Goal: Transaction & Acquisition: Book appointment/travel/reservation

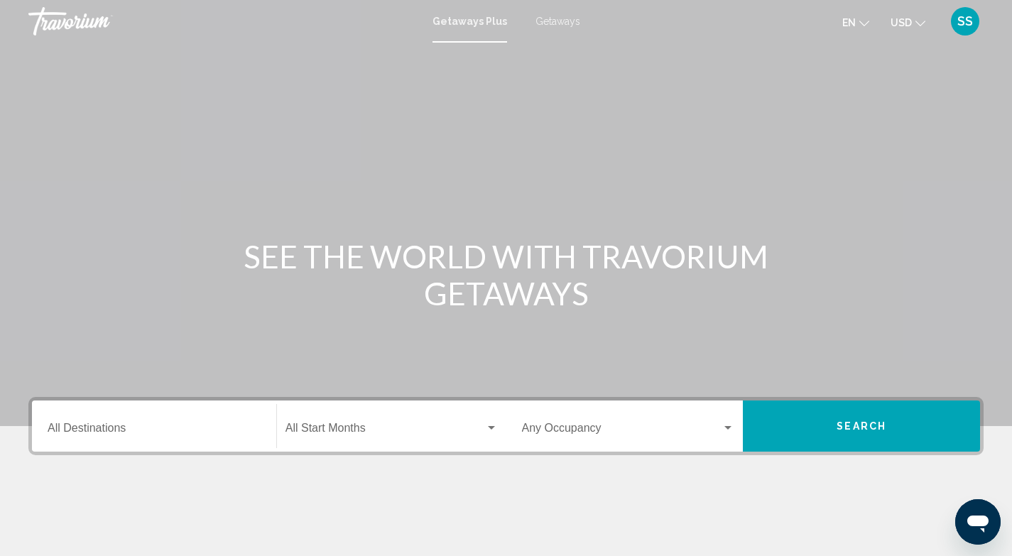
click at [177, 426] on input "Destination All Destinations" at bounding box center [154, 430] width 213 height 13
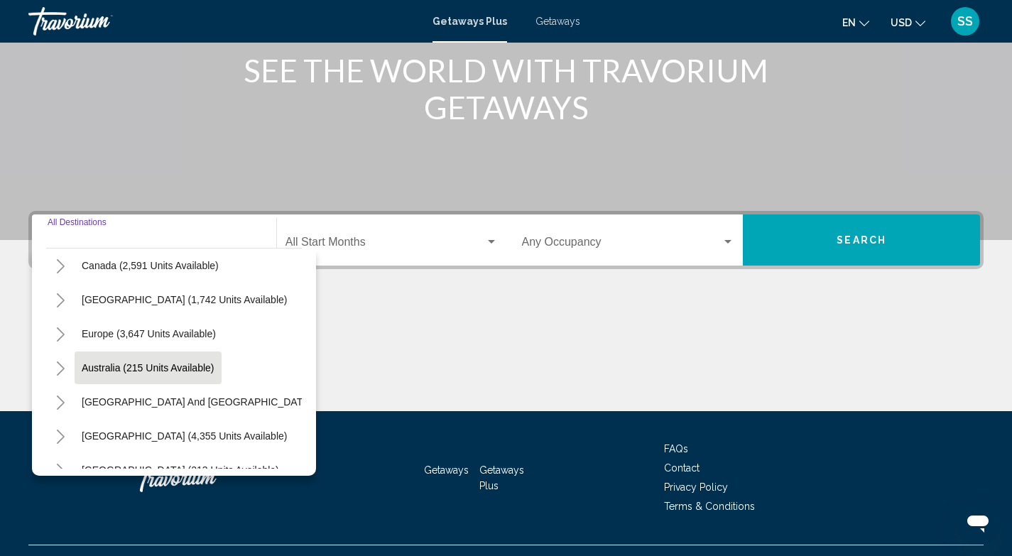
scroll to position [108, 0]
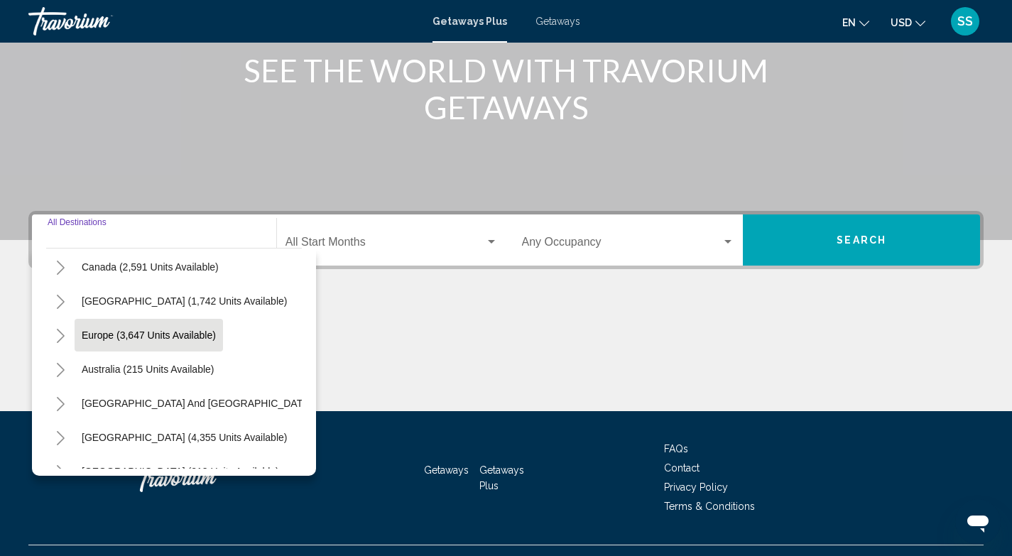
click at [206, 336] on span "Europe (3,647 units available)" at bounding box center [149, 334] width 134 height 11
type input "**********"
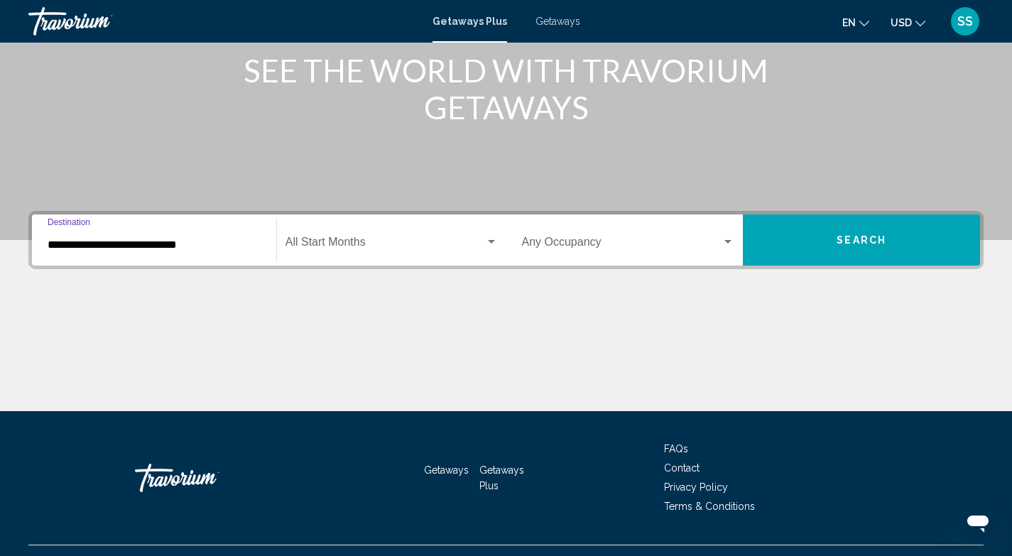
scroll to position [215, 0]
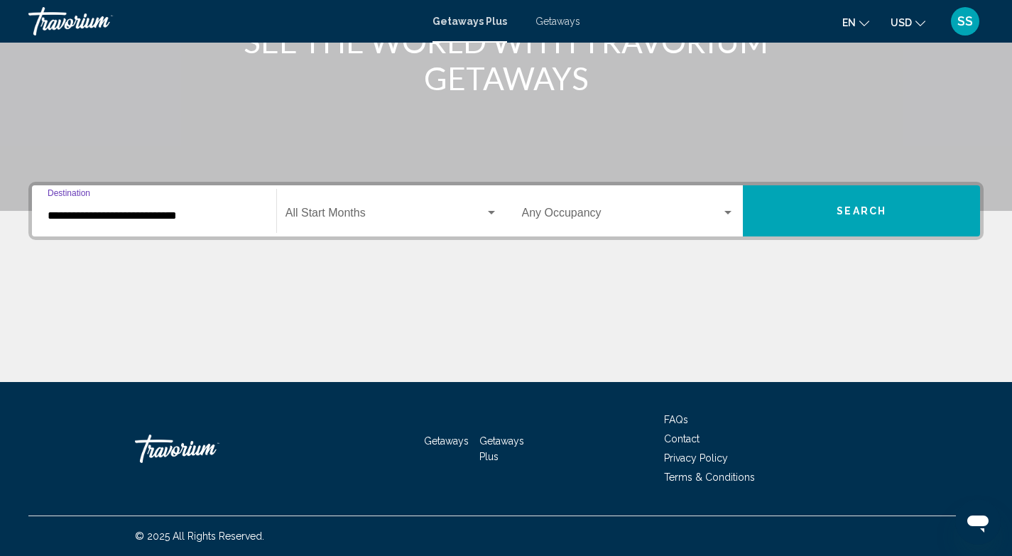
click at [325, 209] on span "Search widget" at bounding box center [384, 215] width 199 height 13
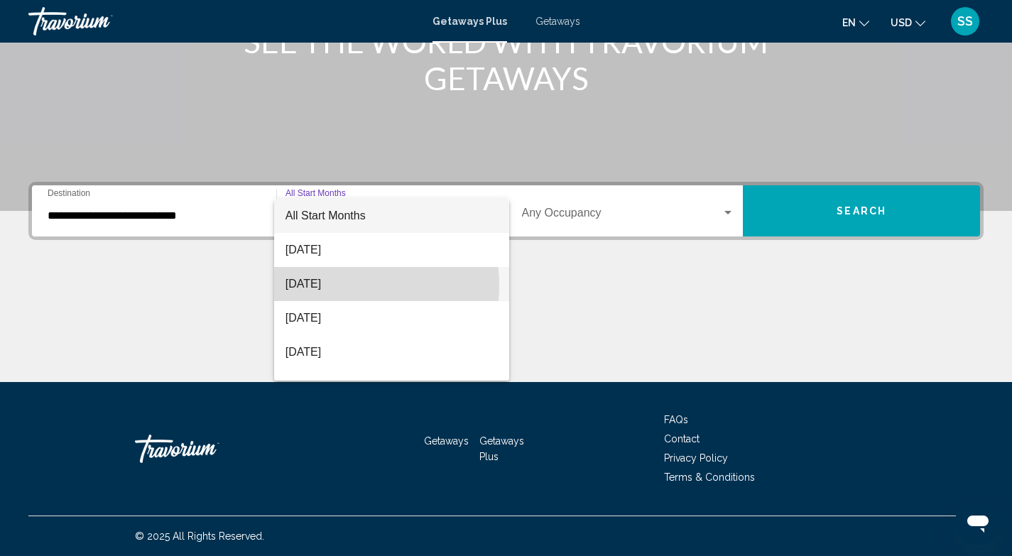
click at [335, 285] on span "[DATE]" at bounding box center [391, 284] width 212 height 34
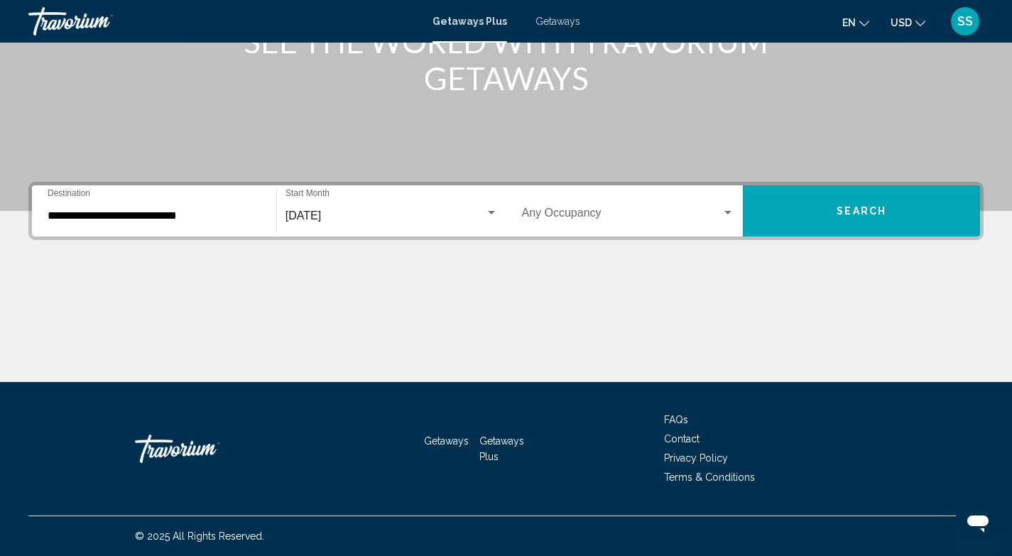
click at [588, 203] on div "Occupancy Any Occupancy" at bounding box center [628, 211] width 213 height 45
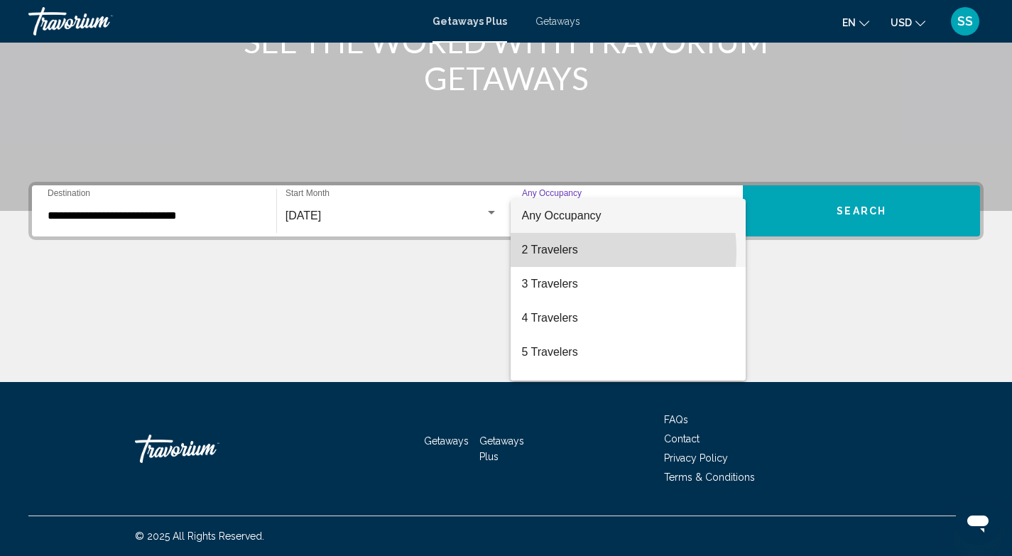
click at [576, 251] on span "2 Travelers" at bounding box center [628, 250] width 213 height 34
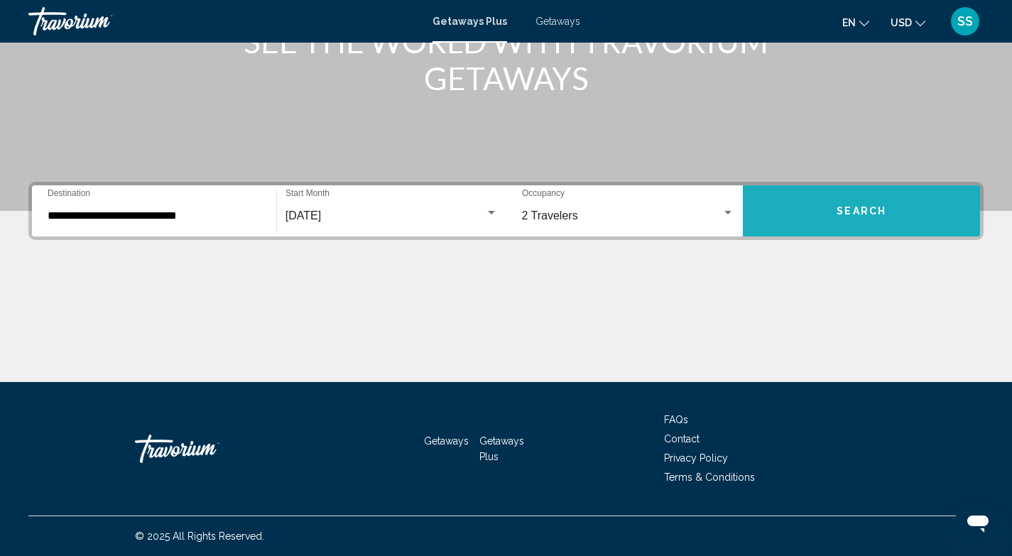
click at [824, 213] on button "Search" at bounding box center [861, 210] width 237 height 51
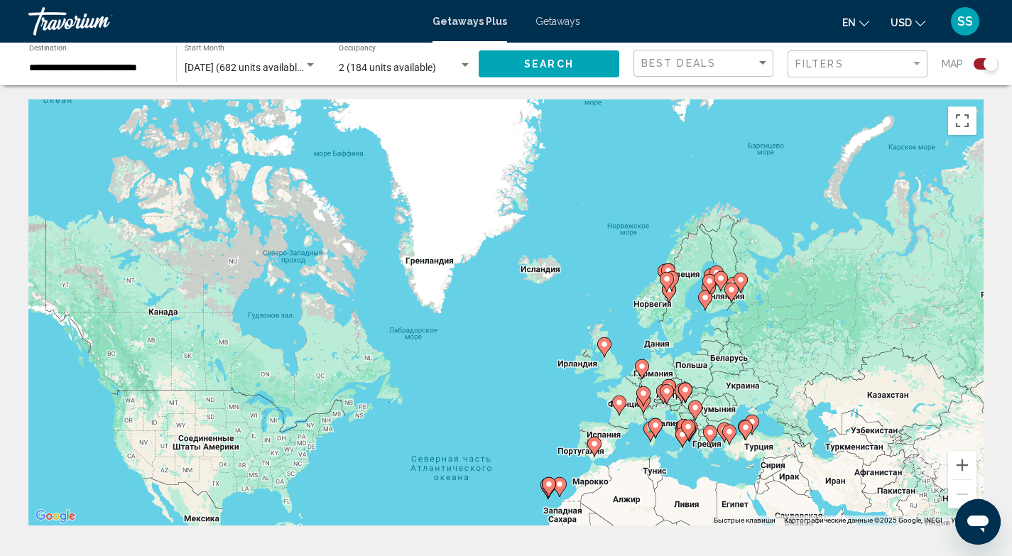
drag, startPoint x: 331, startPoint y: 234, endPoint x: 319, endPoint y: 415, distance: 180.7
click at [319, 415] on div "Чтобы активировать перетаскивание с помощью клавиатуры, нажмите Alt + Ввод. Пос…" at bounding box center [505, 312] width 955 height 426
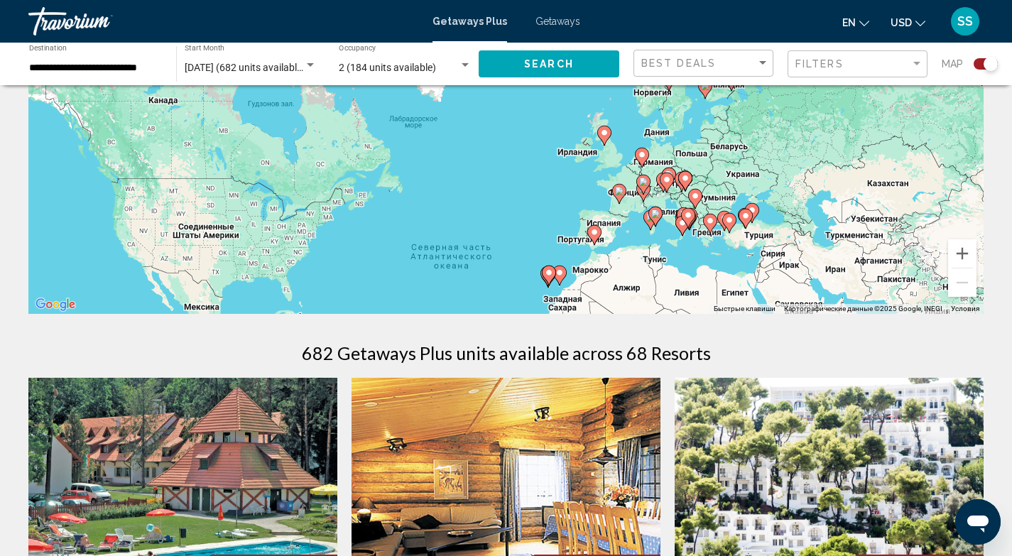
scroll to position [215, 0]
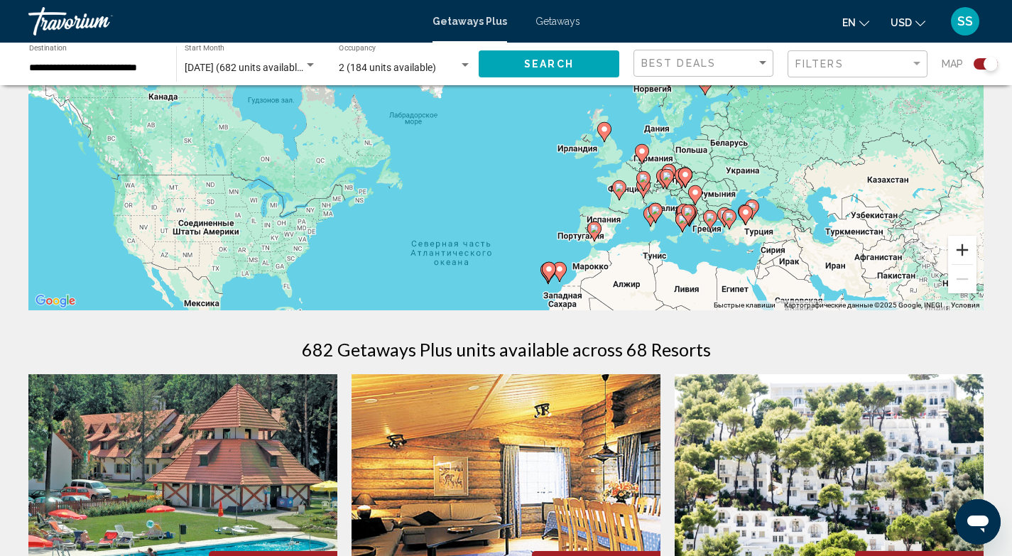
click at [964, 252] on button "Увеличить" at bounding box center [962, 250] width 28 height 28
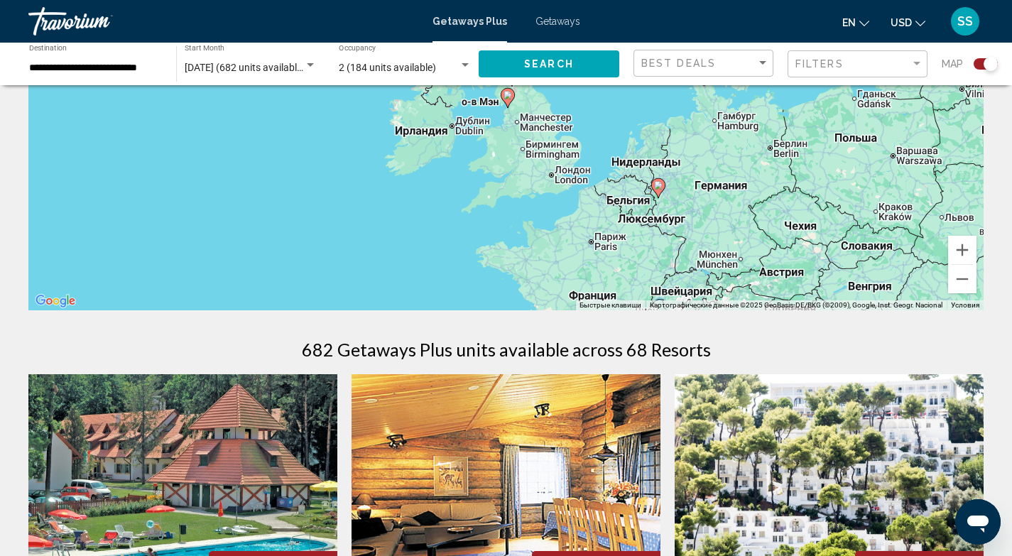
drag, startPoint x: 789, startPoint y: 267, endPoint x: 400, endPoint y: 97, distance: 425.0
click at [400, 97] on div "Чтобы активировать перетаскивание с помощью клавиатуры, нажмите Alt + Ввод. Пос…" at bounding box center [505, 97] width 955 height 426
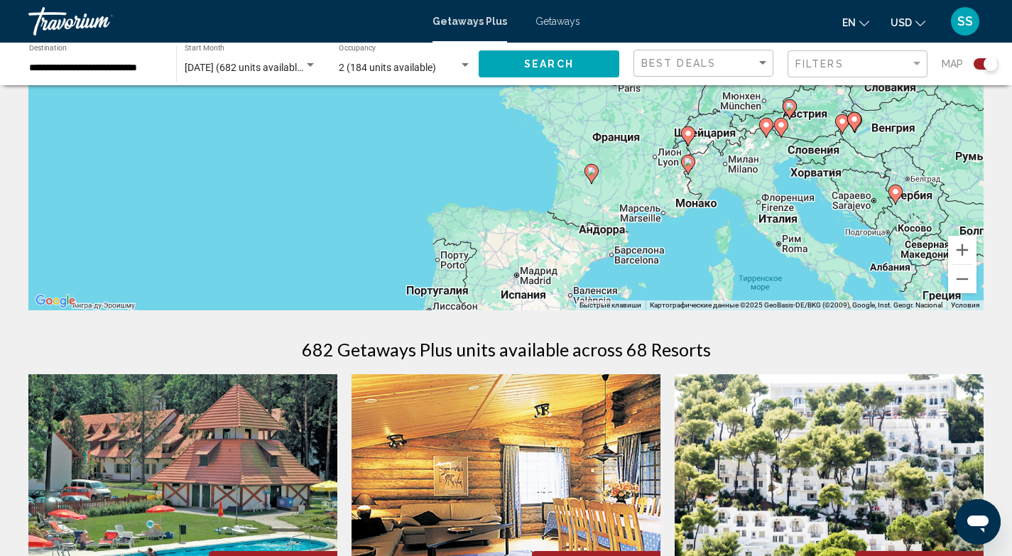
drag, startPoint x: 507, startPoint y: 265, endPoint x: 532, endPoint y: 101, distance: 166.6
click at [532, 101] on div "Чтобы активировать перетаскивание с помощью клавиатуры, нажмите Alt + Ввод. Пос…" at bounding box center [505, 97] width 955 height 426
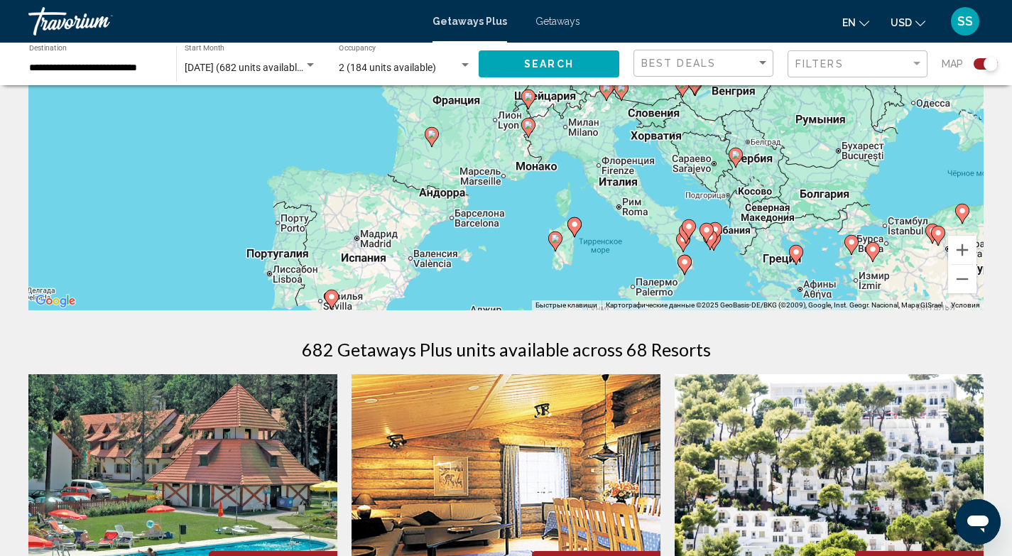
drag, startPoint x: 565, startPoint y: 256, endPoint x: 405, endPoint y: 217, distance: 164.4
click at [405, 217] on div "Чтобы активировать перетаскивание с помощью клавиатуры, нажмите Alt + Ввод. Пос…" at bounding box center [505, 97] width 955 height 426
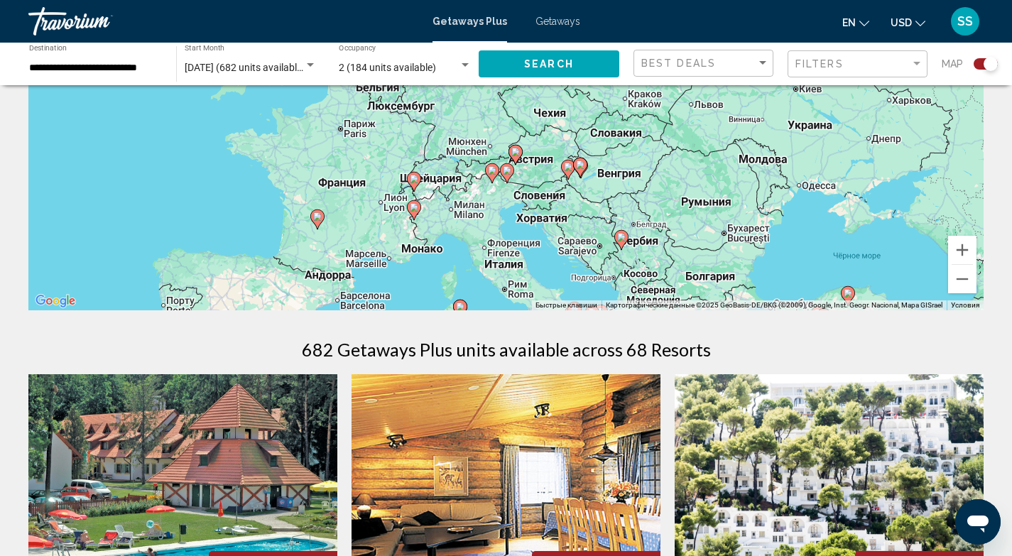
drag, startPoint x: 603, startPoint y: 279, endPoint x: 488, endPoint y: 361, distance: 140.9
click at [577, 21] on div "Getaways Plus Getaways en English Español Français Italiano Português русский U…" at bounding box center [506, 21] width 1012 height 30
click at [554, 22] on span "Getaways" at bounding box center [557, 21] width 45 height 11
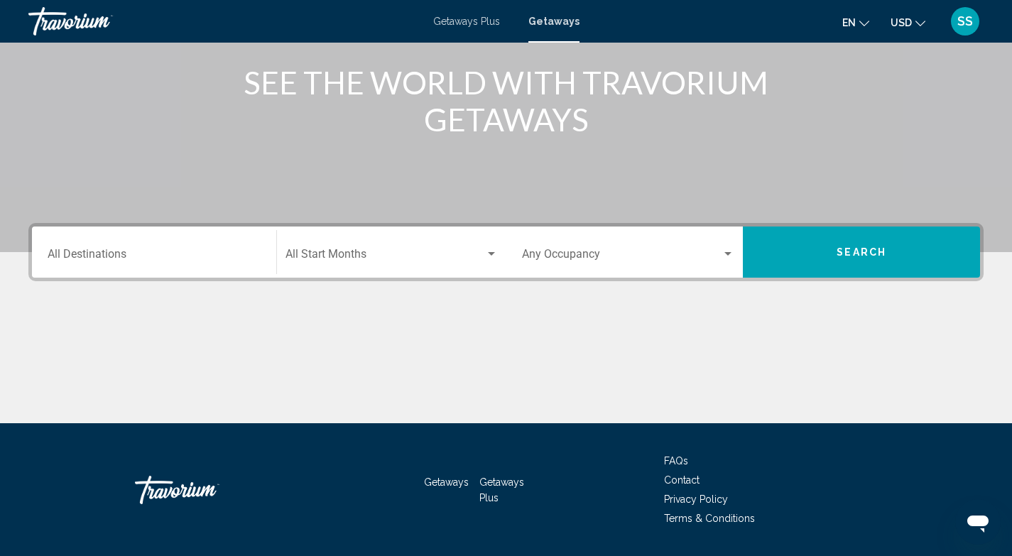
scroll to position [215, 0]
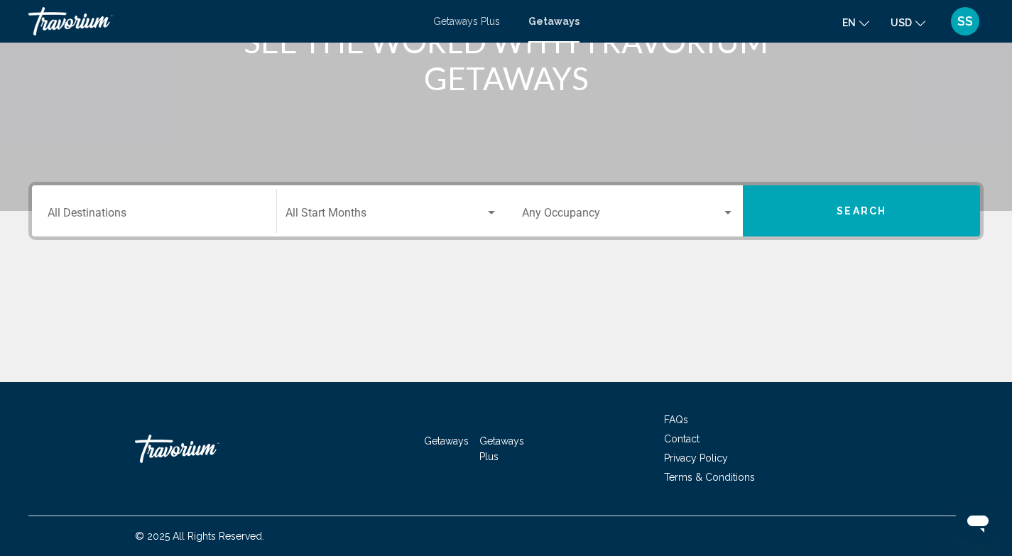
click at [234, 223] on div "Destination All Destinations" at bounding box center [154, 211] width 213 height 45
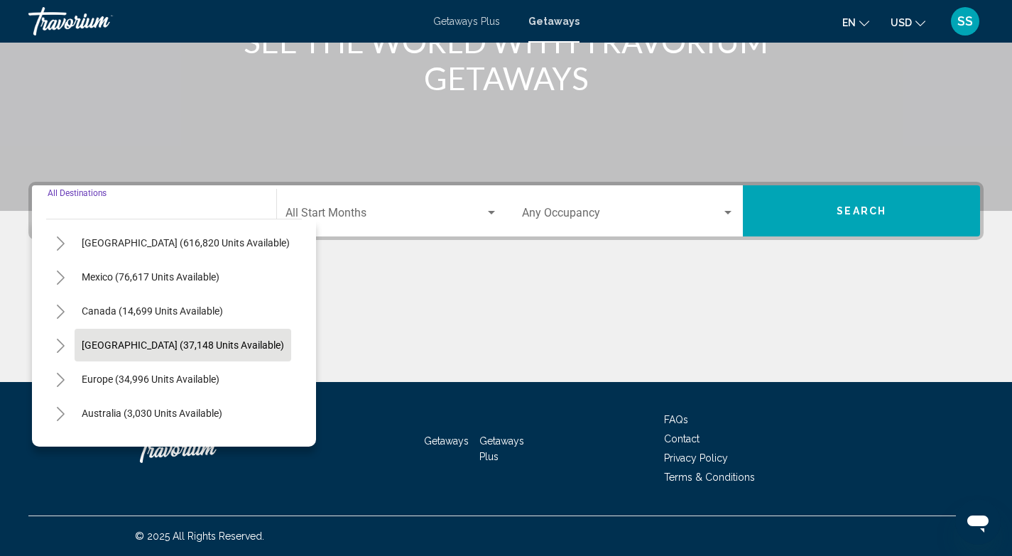
scroll to position [86, 0]
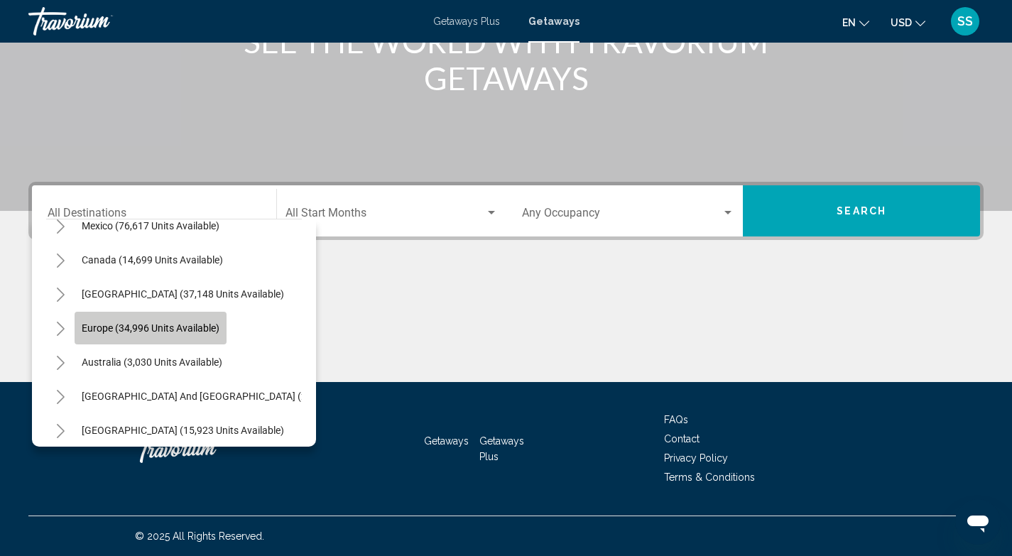
click at [209, 321] on button "Europe (34,996 units available)" at bounding box center [151, 328] width 152 height 33
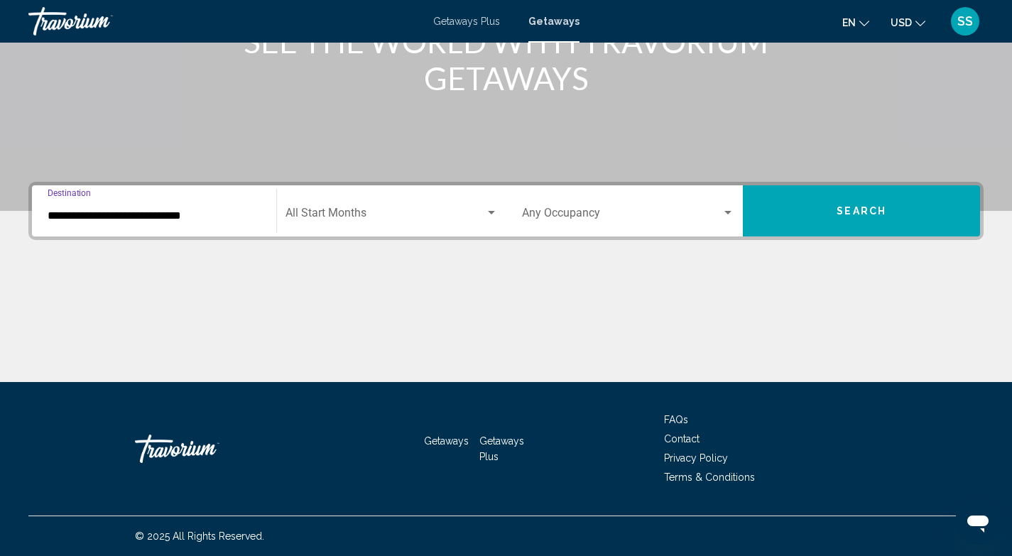
click at [195, 217] on input "**********" at bounding box center [154, 215] width 213 height 13
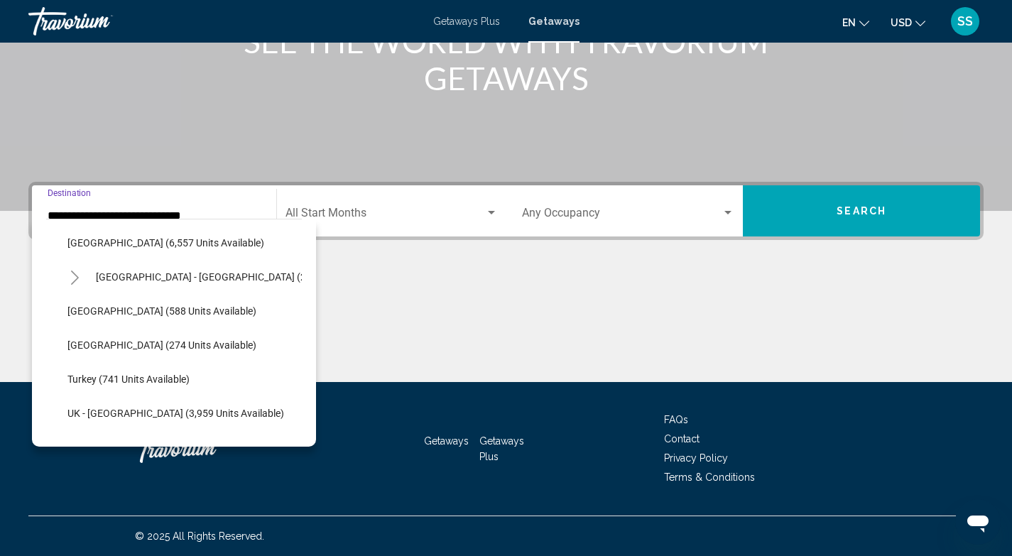
scroll to position [757, 0]
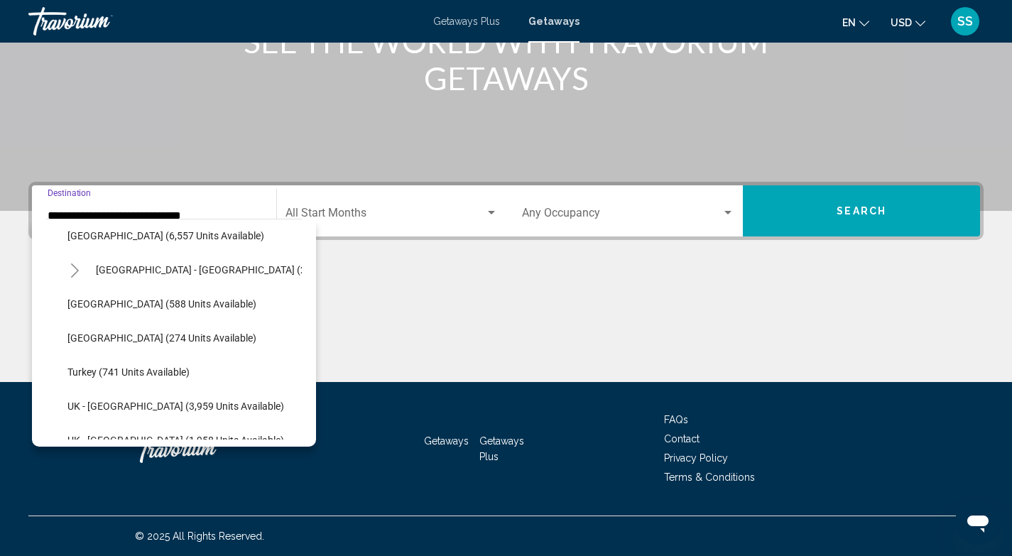
click at [155, 371] on span "Turkey (741 units available)" at bounding box center [128, 371] width 122 height 11
type input "**********"
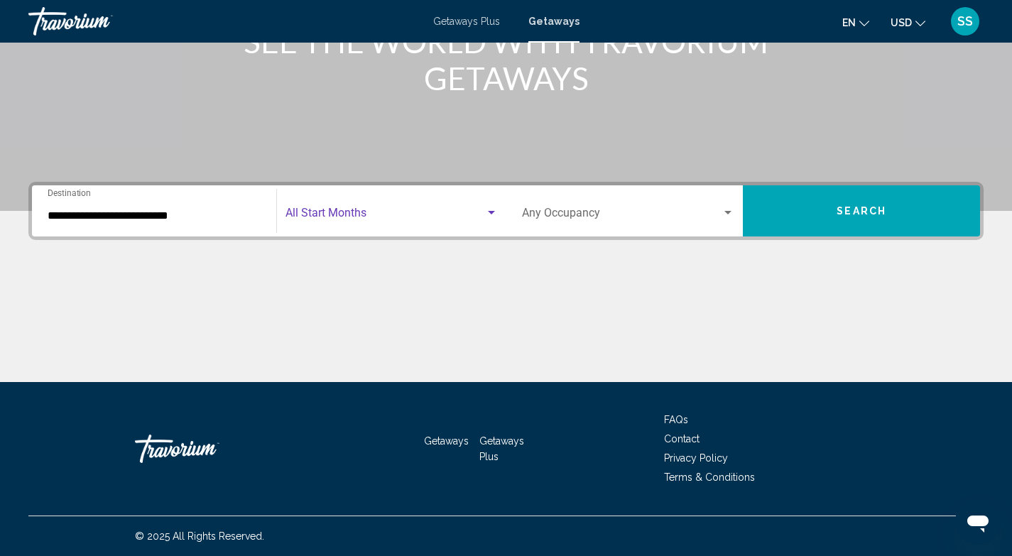
click at [345, 214] on span "Search widget" at bounding box center [384, 215] width 199 height 13
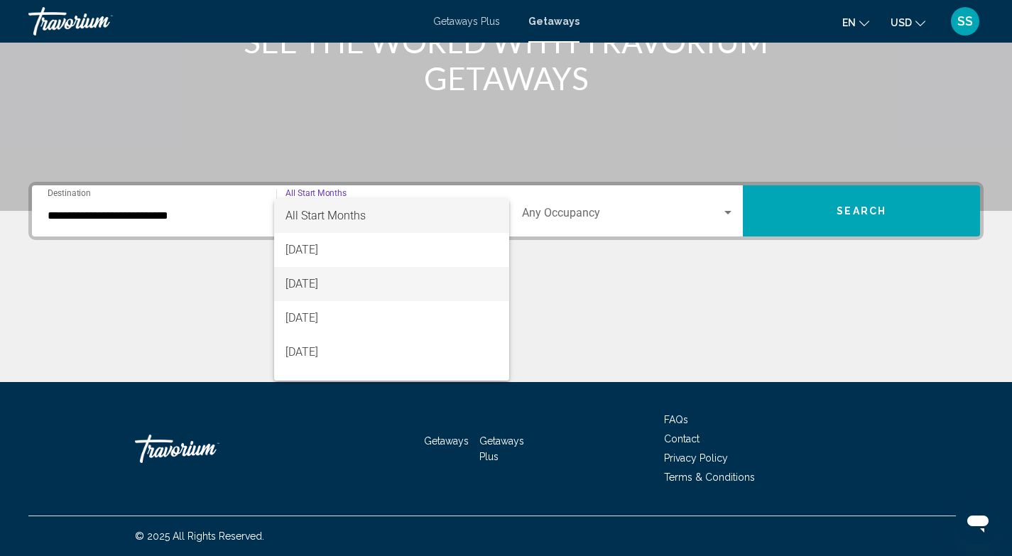
click at [367, 274] on span "[DATE]" at bounding box center [391, 284] width 212 height 34
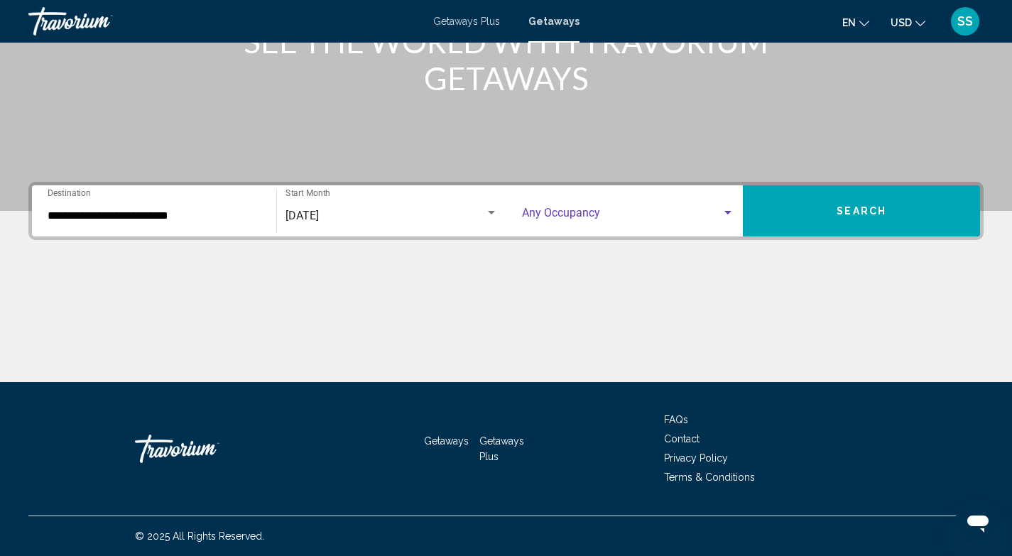
click at [578, 217] on span "Search widget" at bounding box center [622, 215] width 200 height 13
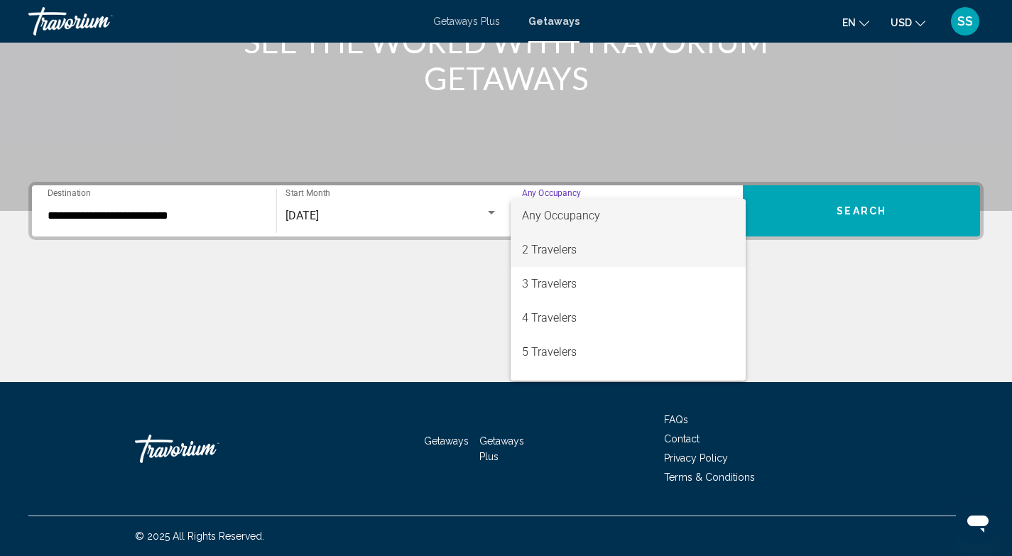
click at [599, 246] on span "2 Travelers" at bounding box center [628, 250] width 213 height 34
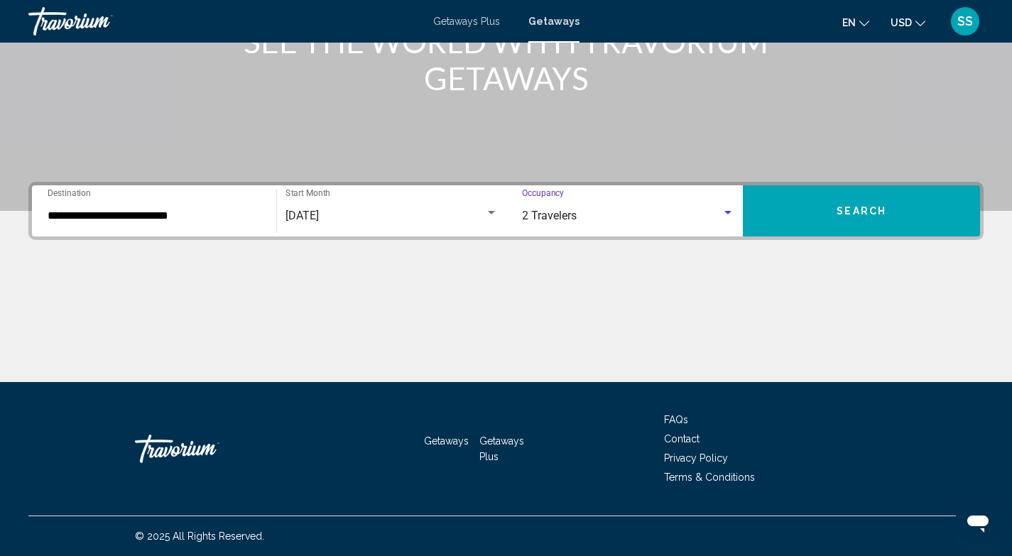
click at [899, 204] on button "Search" at bounding box center [861, 210] width 237 height 51
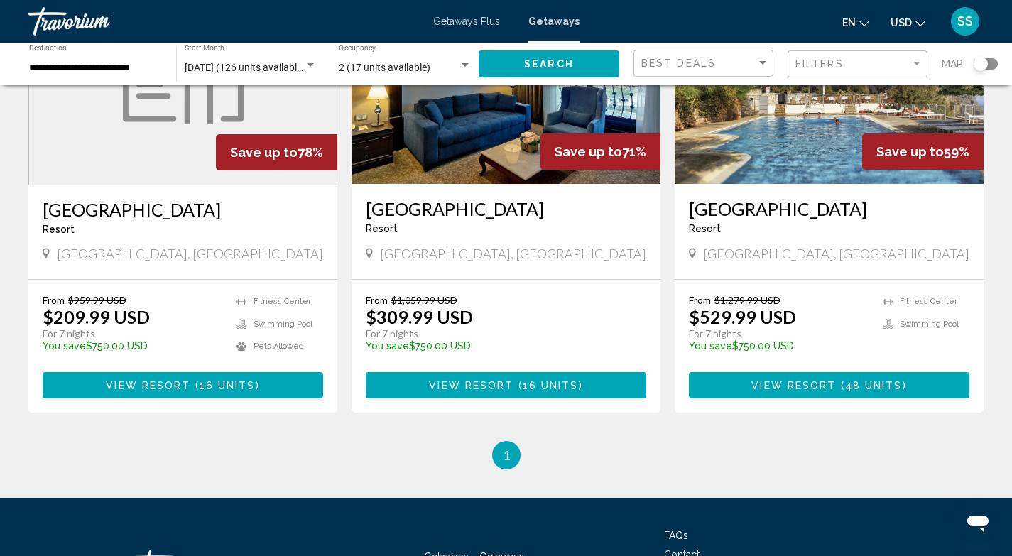
scroll to position [1136, 0]
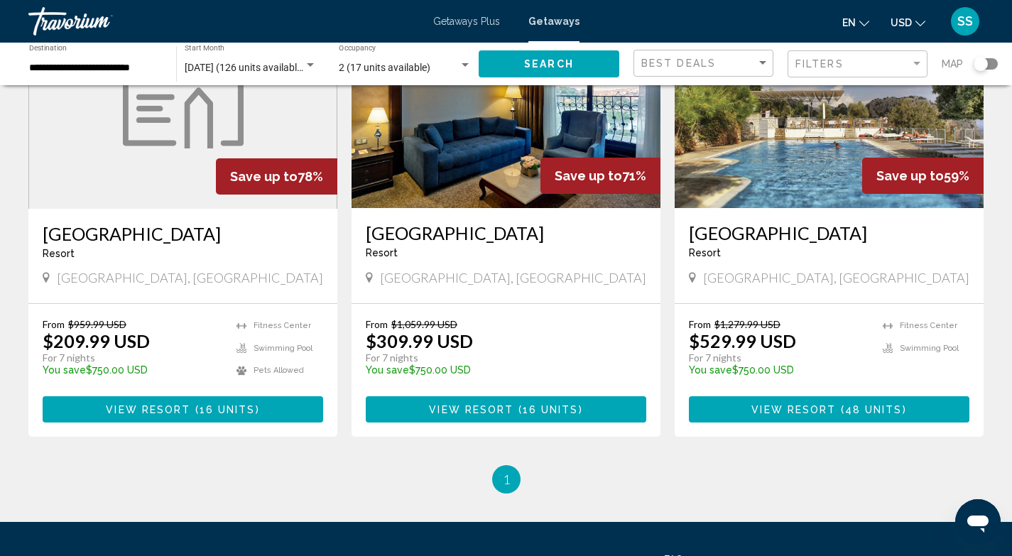
click at [804, 160] on img "Main content" at bounding box center [828, 94] width 309 height 227
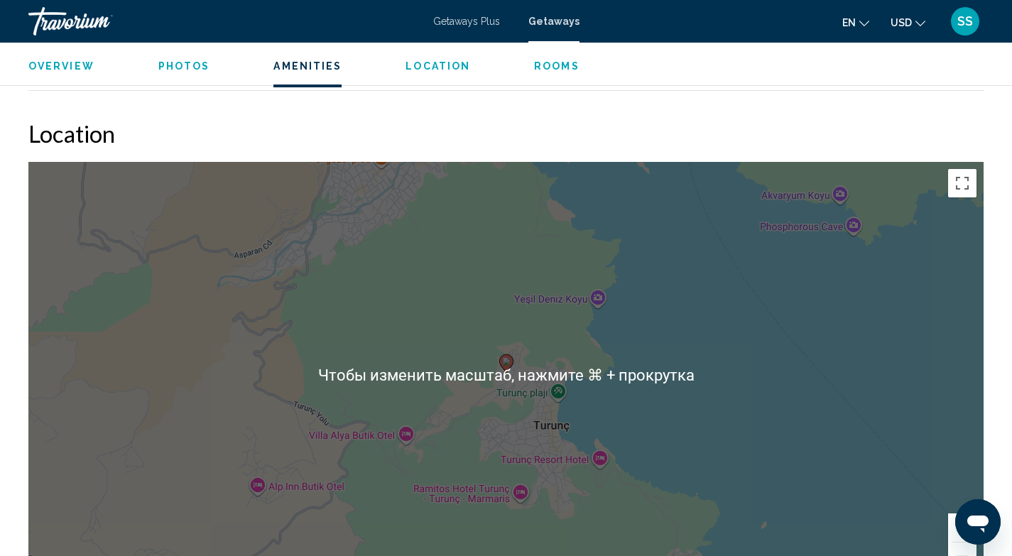
scroll to position [1893, 0]
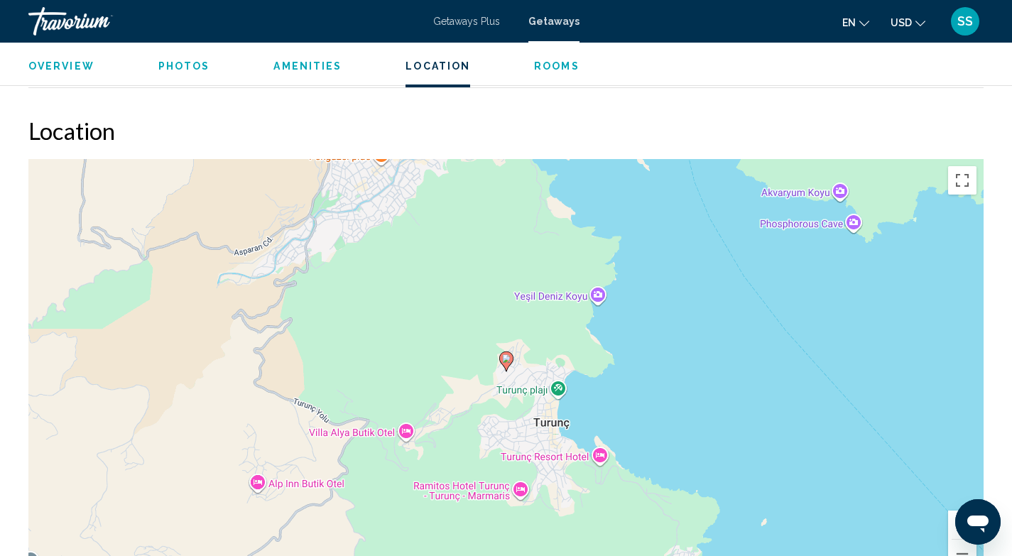
click at [509, 354] on image "Main content" at bounding box center [506, 358] width 9 height 9
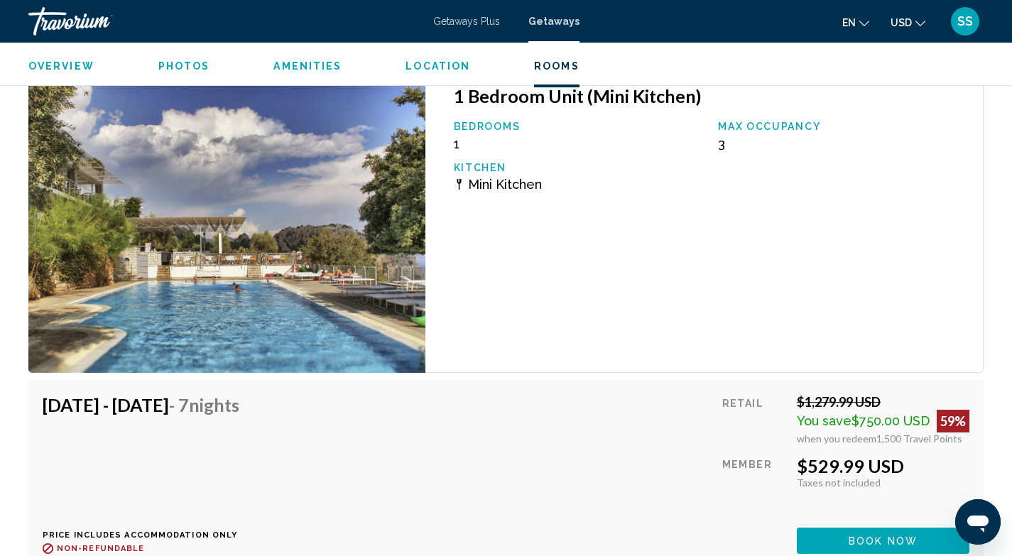
scroll to position [2592, 0]
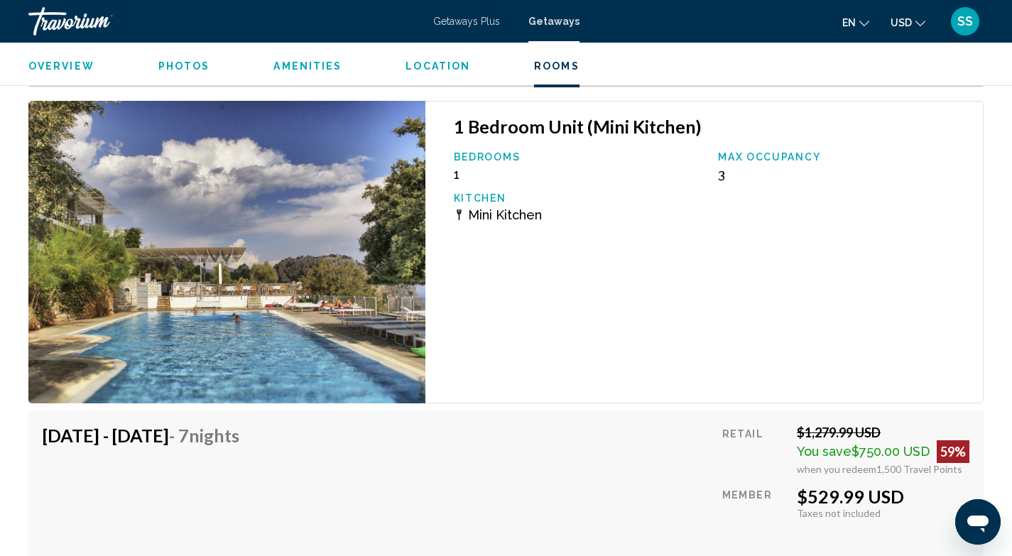
click at [435, 70] on span "Location" at bounding box center [437, 65] width 65 height 11
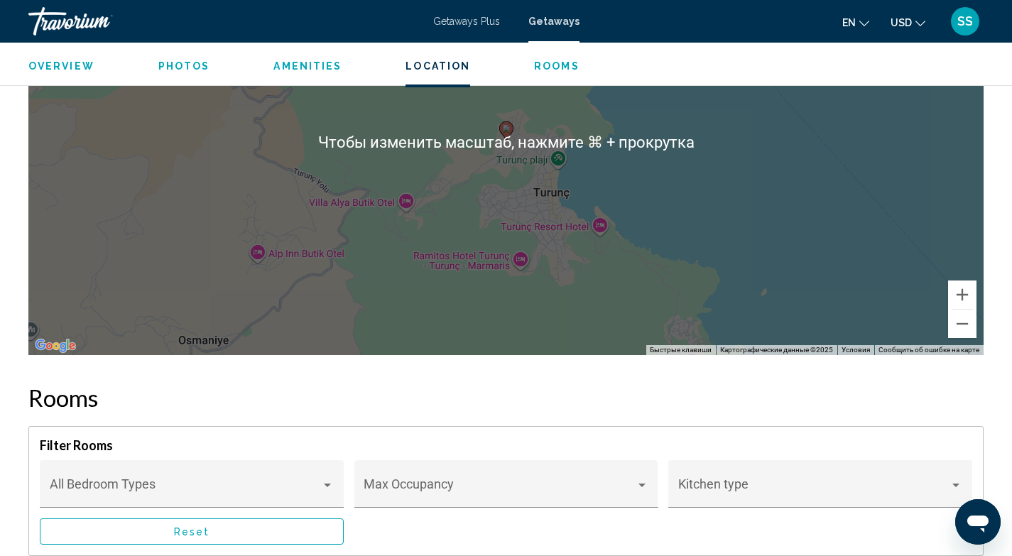
scroll to position [2147, 0]
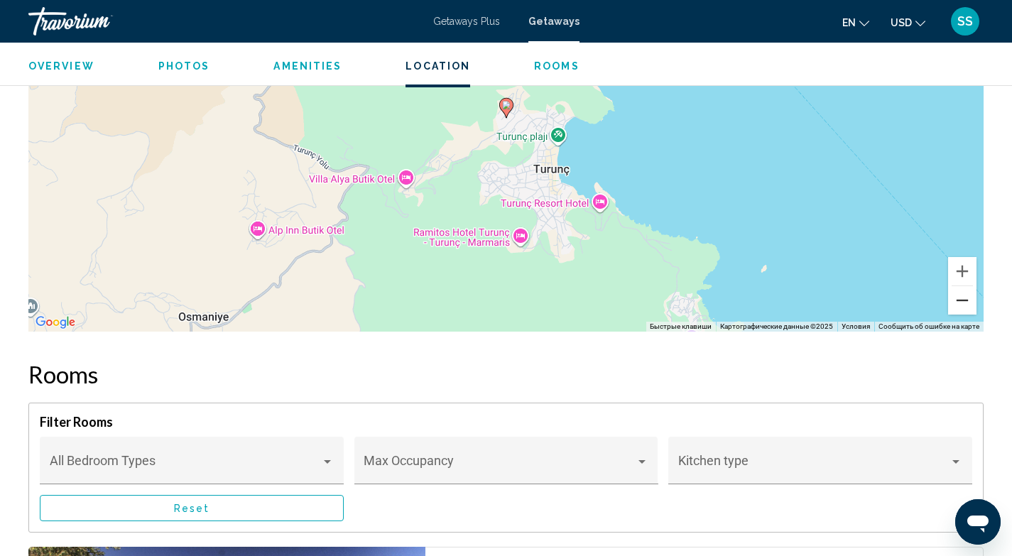
click at [962, 294] on button "Уменьшить" at bounding box center [962, 300] width 28 height 28
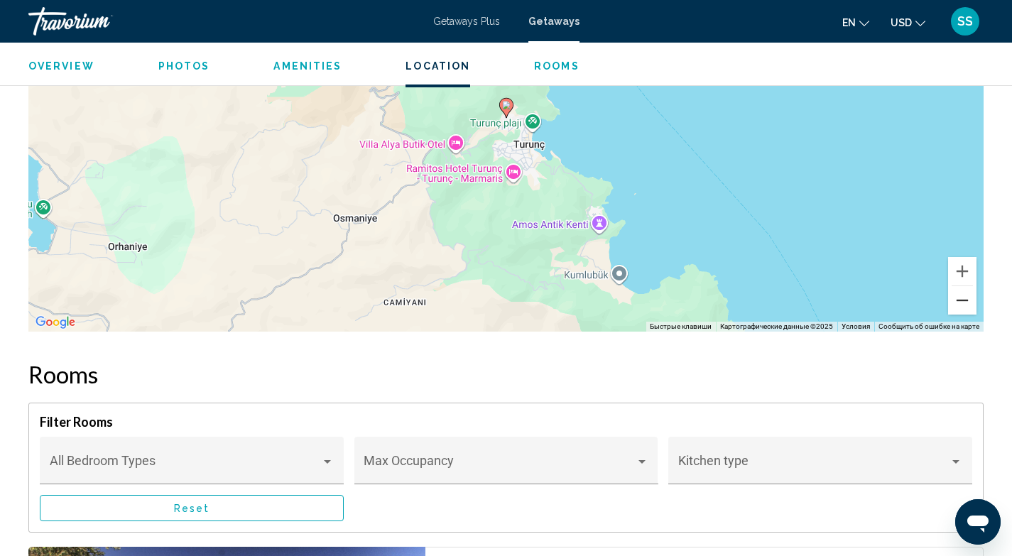
click at [963, 294] on button "Уменьшить" at bounding box center [962, 300] width 28 height 28
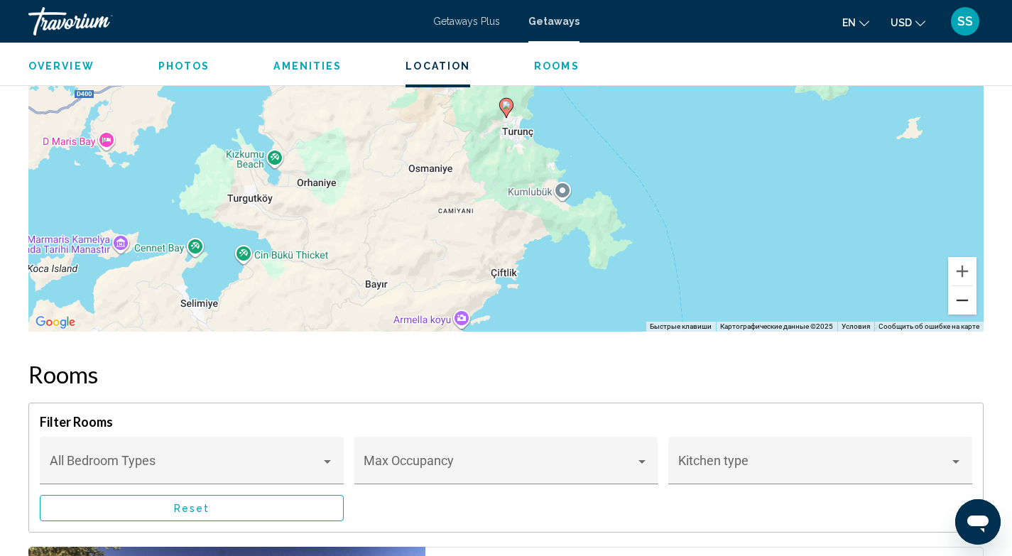
click at [963, 294] on button "Уменьшить" at bounding box center [962, 300] width 28 height 28
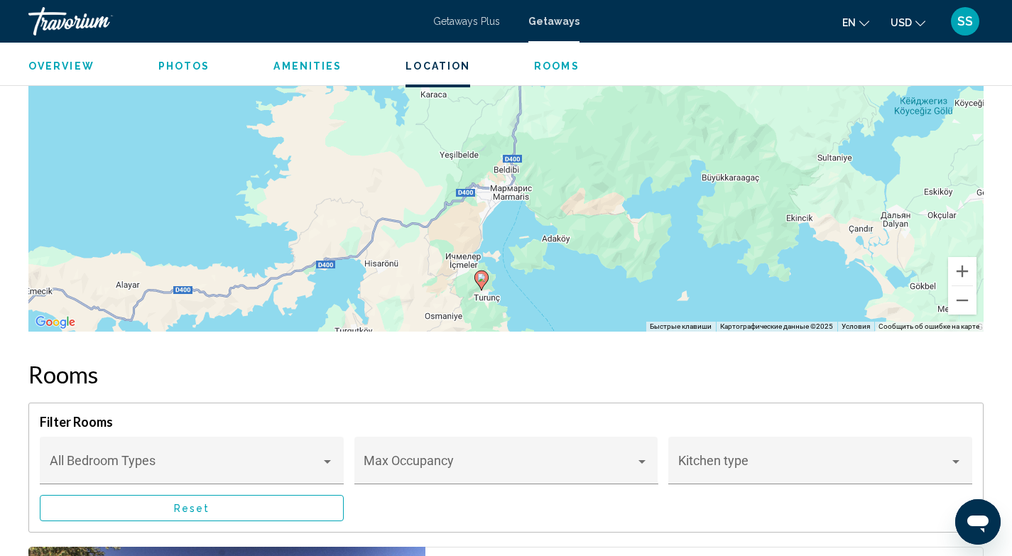
drag, startPoint x: 672, startPoint y: 141, endPoint x: 647, endPoint y: 317, distance: 177.1
click at [647, 317] on div "Чтобы активировать перетаскивание с помощью клавиатуры, нажмите Alt + Ввод. Пос…" at bounding box center [505, 119] width 955 height 426
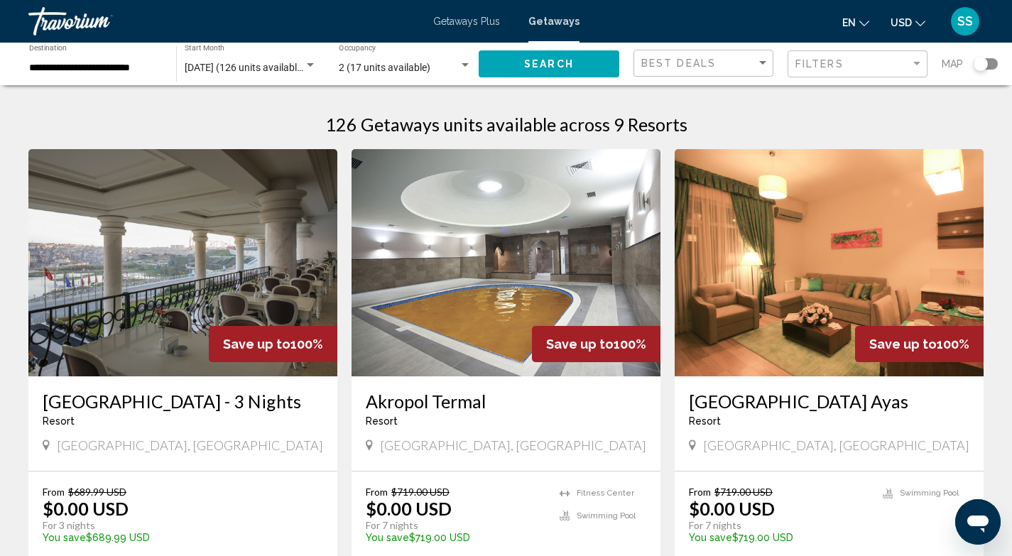
click at [158, 212] on img "Main content" at bounding box center [182, 262] width 309 height 227
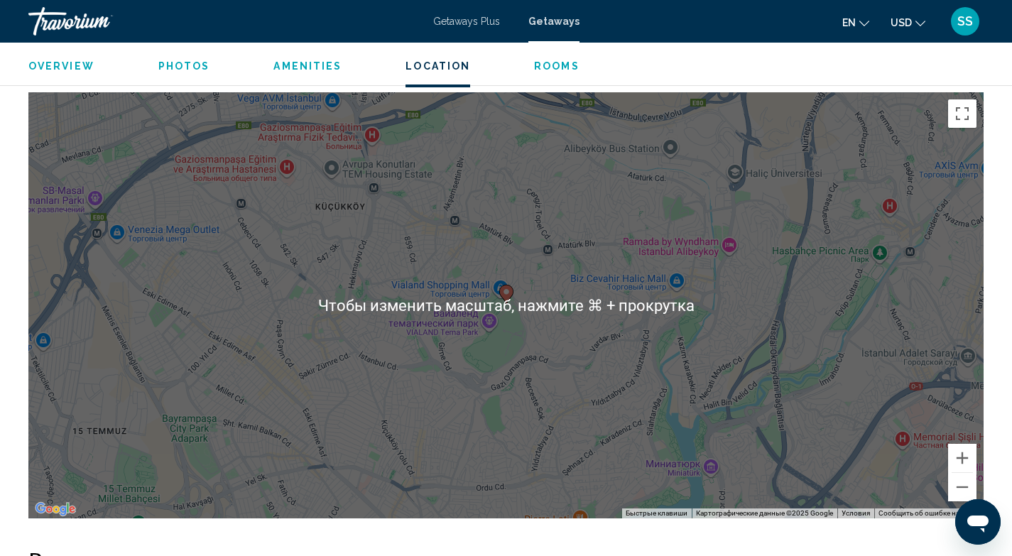
scroll to position [1518, 0]
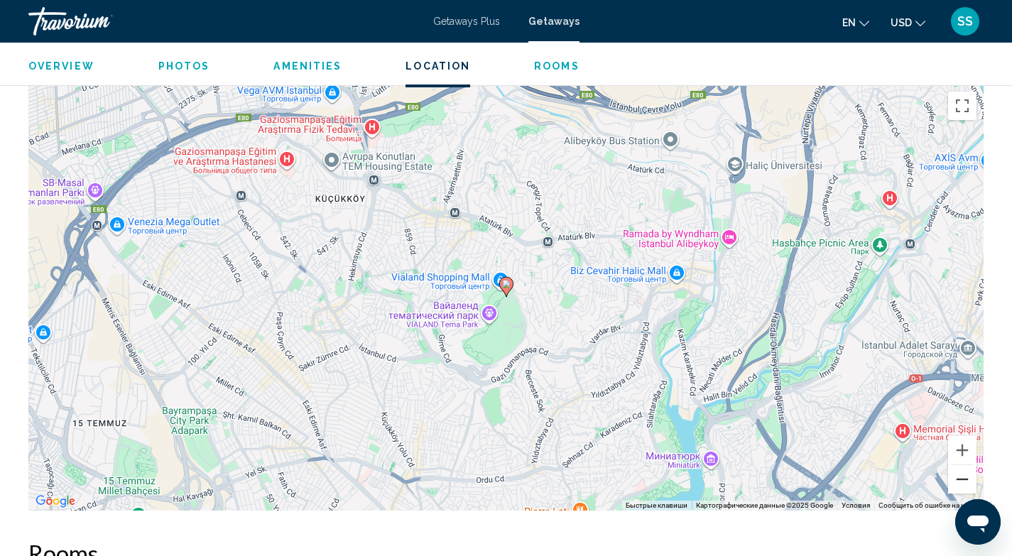
click at [958, 481] on button "Уменьшить" at bounding box center [962, 479] width 28 height 28
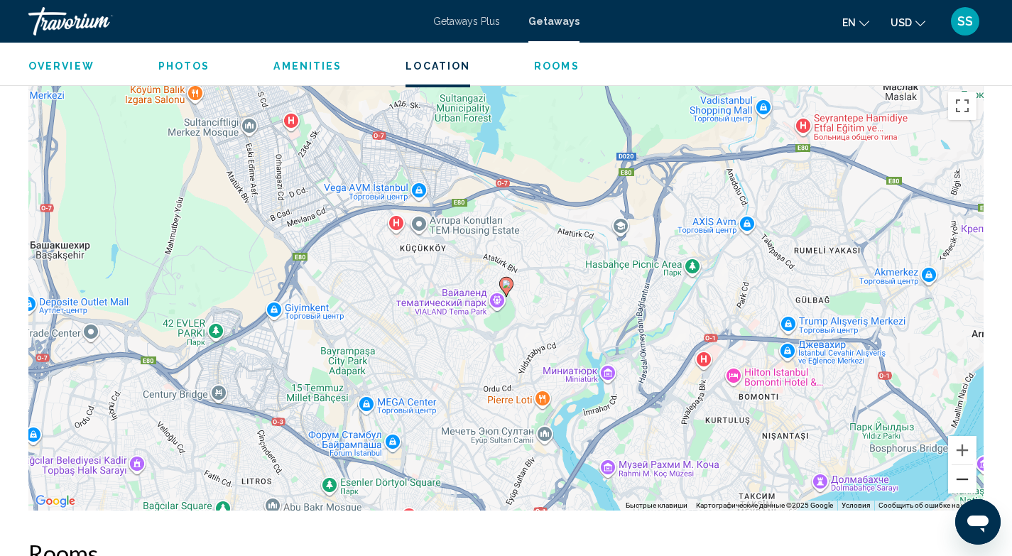
click at [958, 481] on button "Уменьшить" at bounding box center [962, 479] width 28 height 28
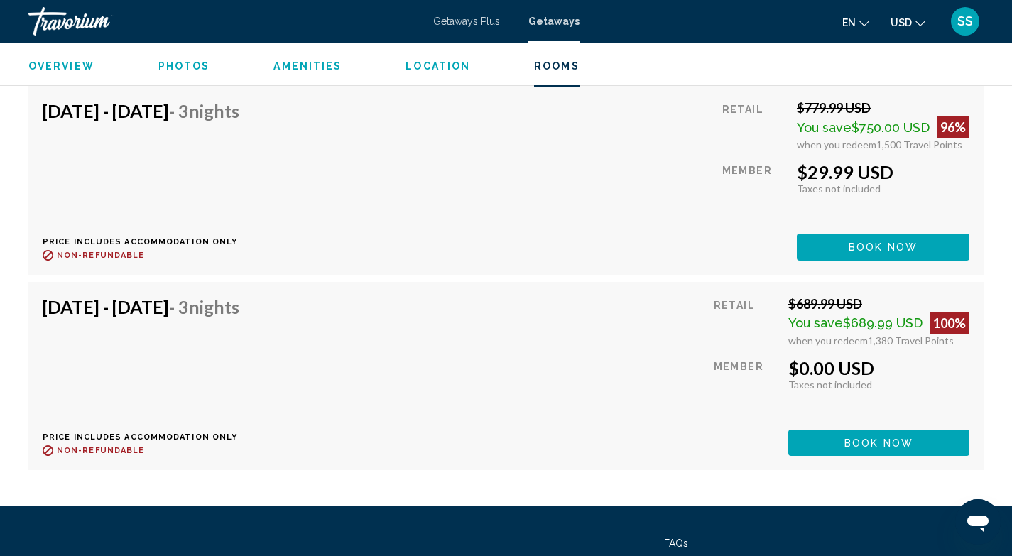
scroll to position [2730, 0]
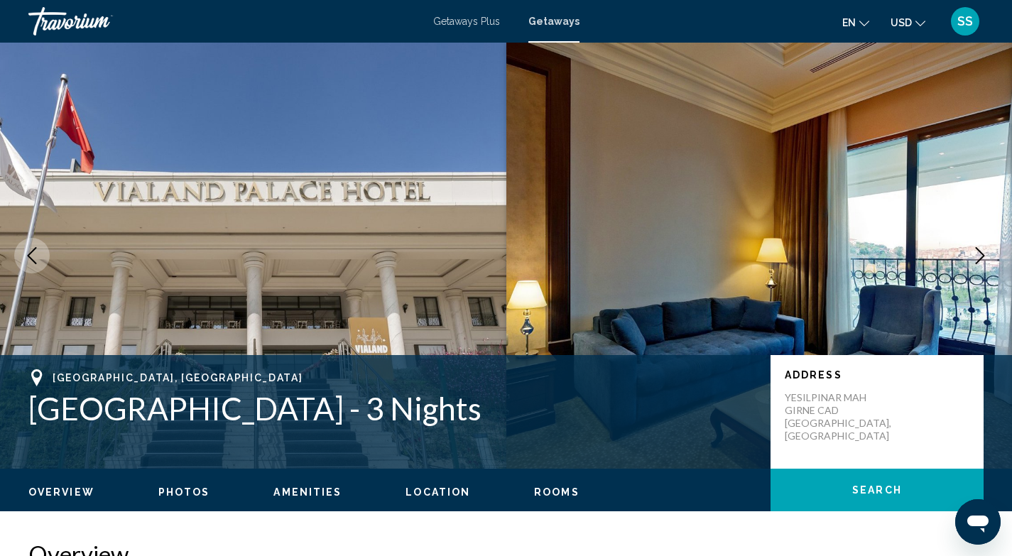
click at [309, 204] on img "Main content" at bounding box center [253, 256] width 506 height 426
click at [985, 255] on icon "Next image" at bounding box center [979, 255] width 17 height 17
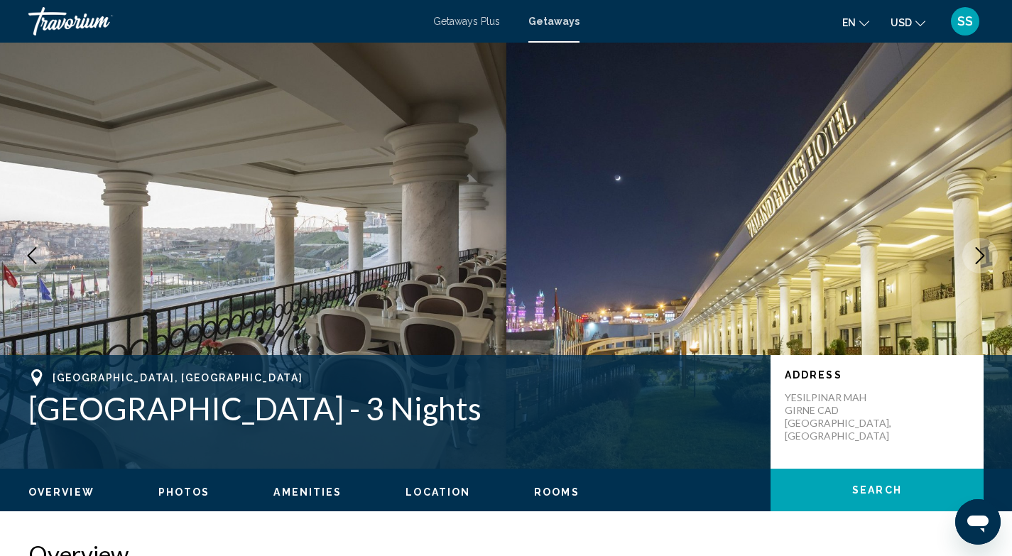
click at [983, 255] on icon "Next image" at bounding box center [979, 255] width 9 height 17
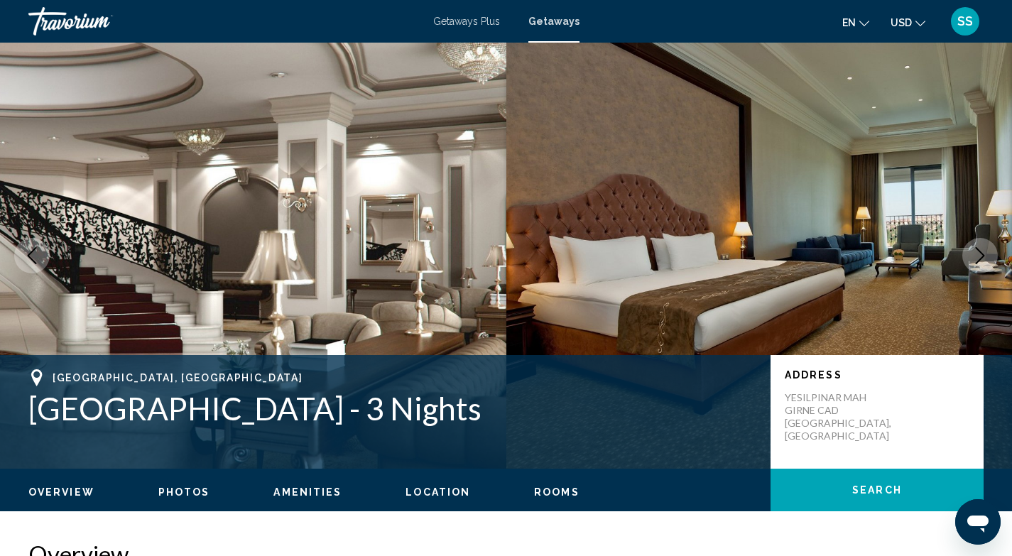
click at [983, 255] on icon "Next image" at bounding box center [979, 255] width 9 height 17
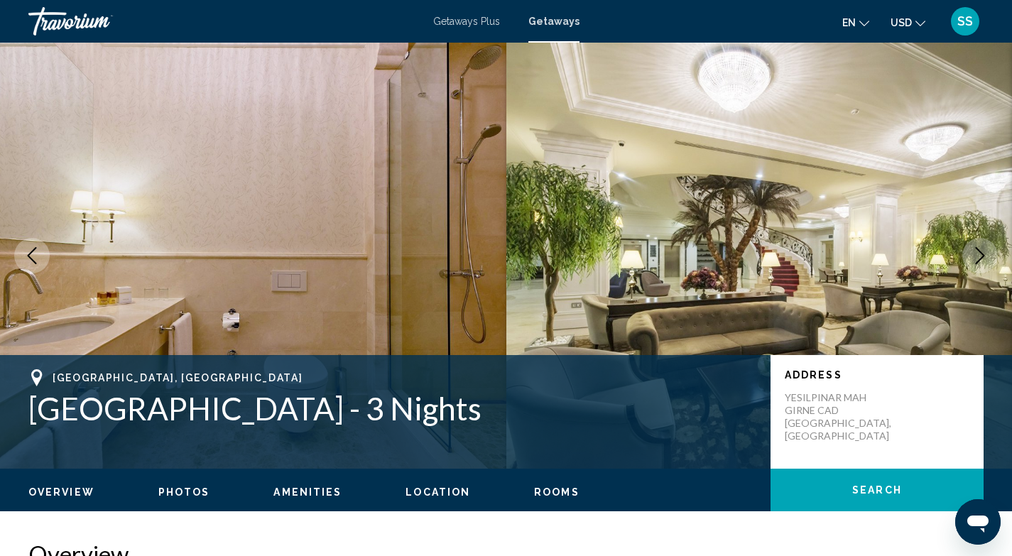
click at [984, 255] on icon "Next image" at bounding box center [979, 255] width 9 height 17
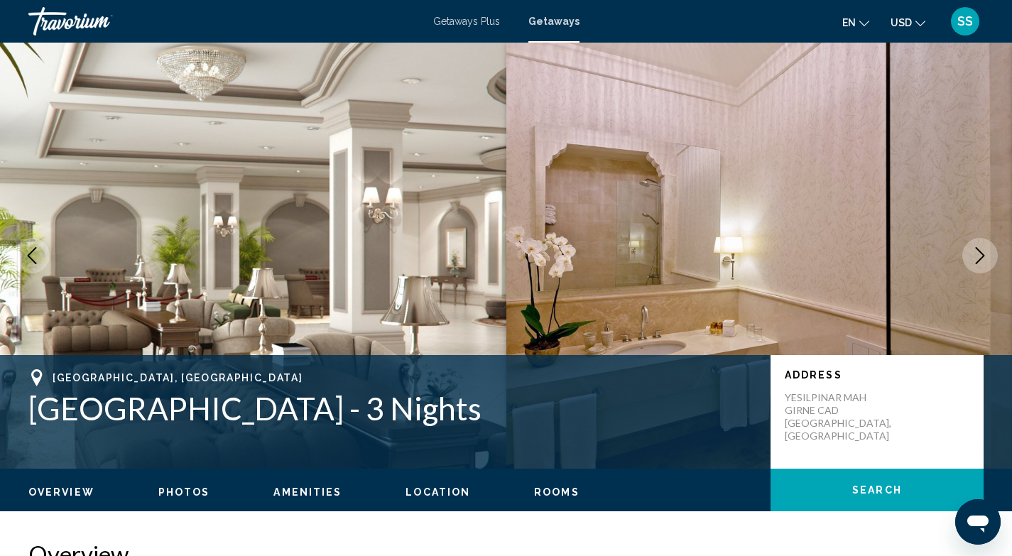
click at [984, 255] on icon "Next image" at bounding box center [979, 255] width 9 height 17
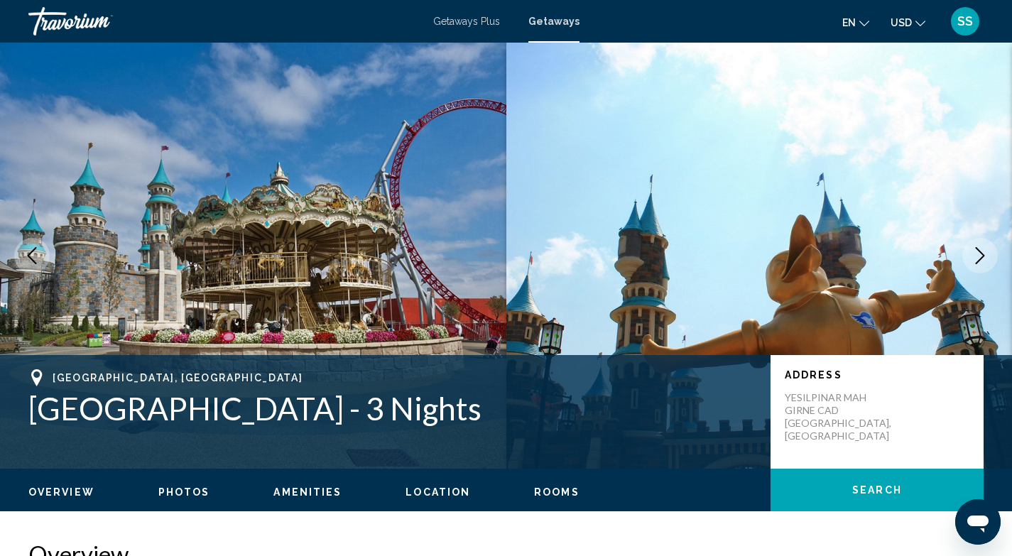
click at [984, 256] on icon "Next image" at bounding box center [979, 255] width 9 height 17
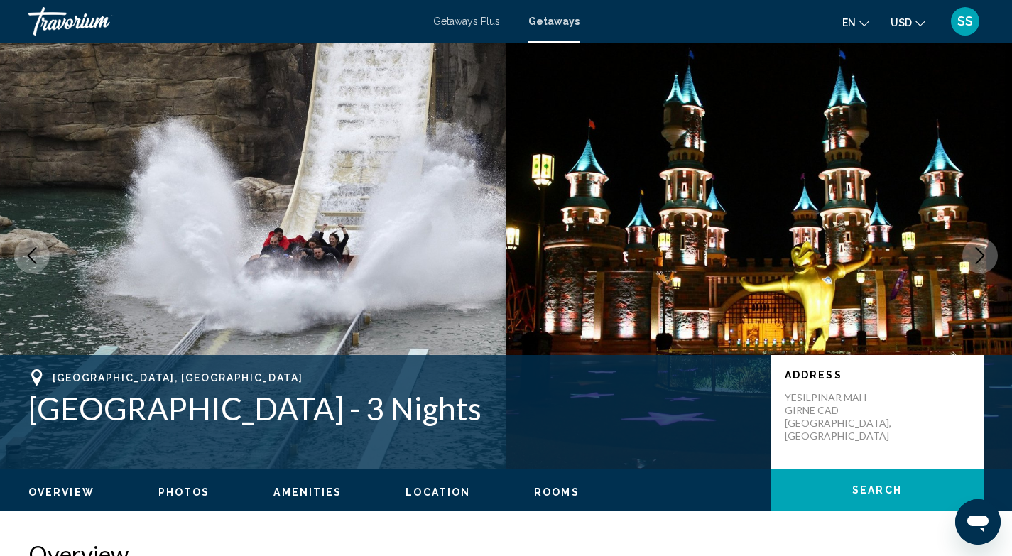
click at [984, 256] on icon "Next image" at bounding box center [979, 255] width 9 height 17
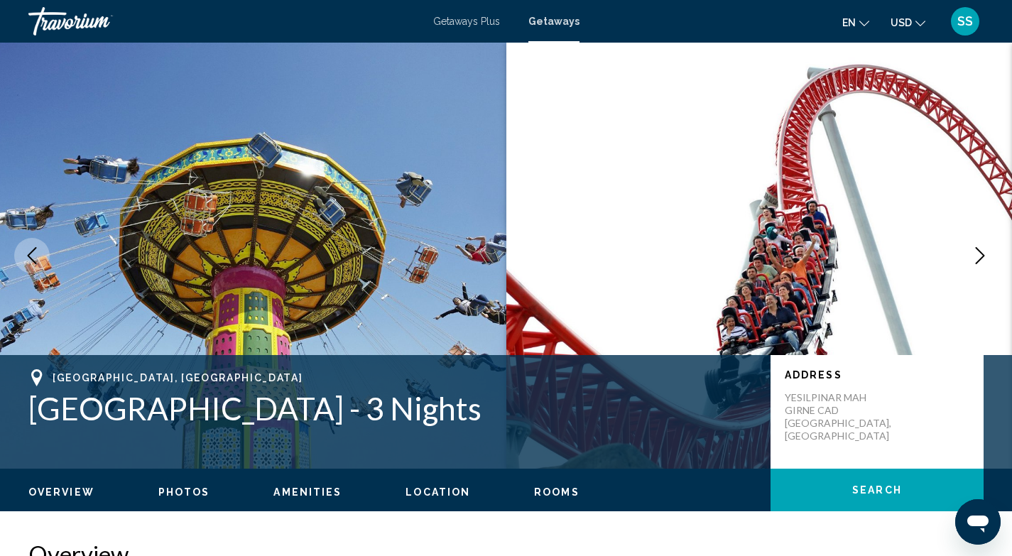
click at [984, 256] on icon "Next image" at bounding box center [979, 255] width 9 height 17
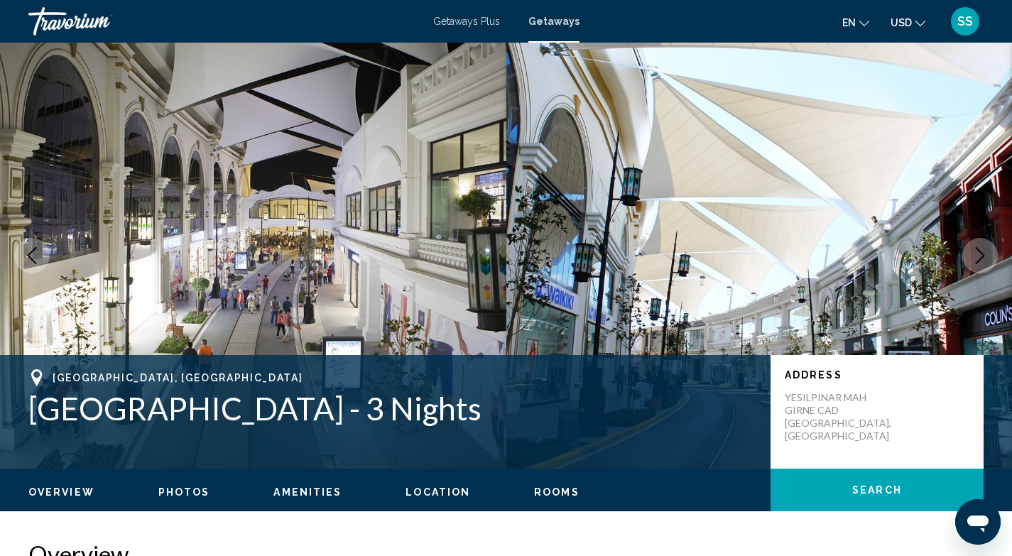
click at [984, 256] on icon "Next image" at bounding box center [979, 255] width 9 height 17
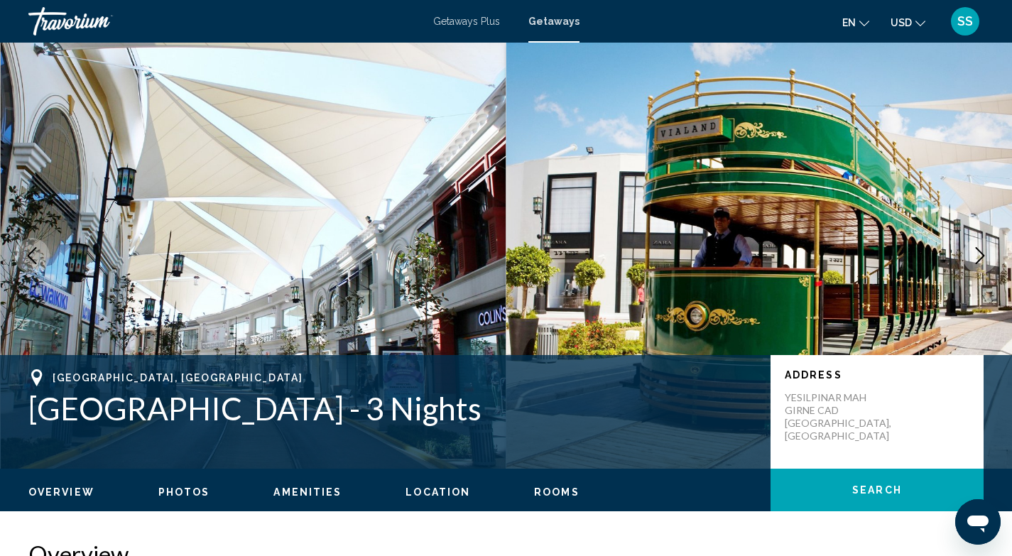
click at [984, 256] on icon "Next image" at bounding box center [979, 255] width 9 height 17
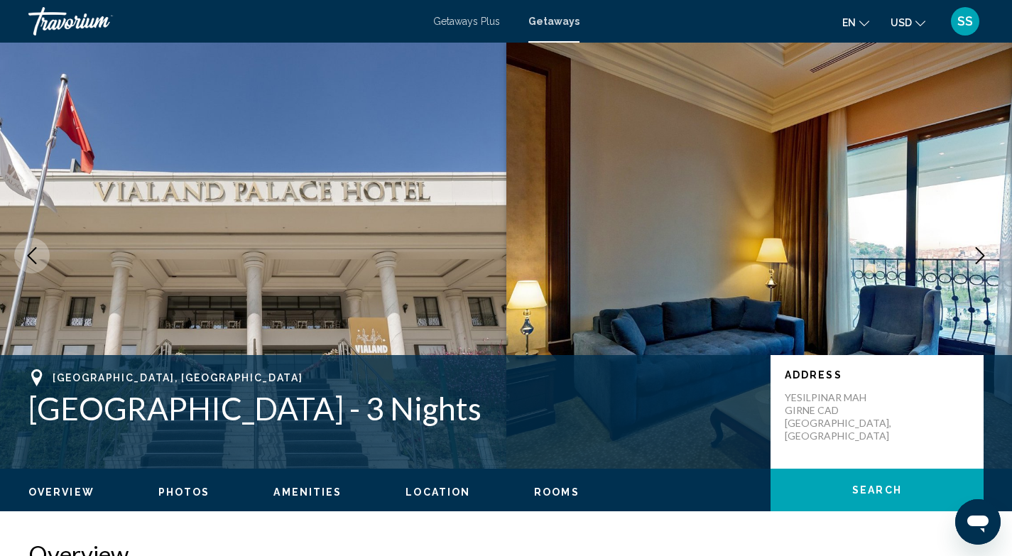
click at [984, 256] on icon "Next image" at bounding box center [979, 255] width 9 height 17
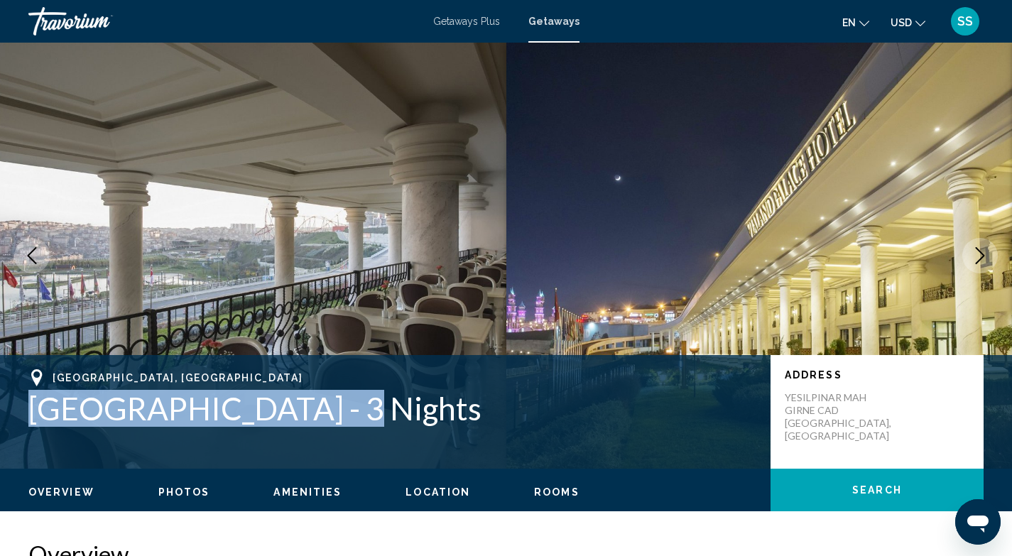
drag, startPoint x: 31, startPoint y: 408, endPoint x: 320, endPoint y: 398, distance: 289.1
click at [320, 398] on h1 "[GEOGRAPHIC_DATA] - 3 Nights" at bounding box center [392, 408] width 728 height 37
copy h1 "[GEOGRAPHIC_DATA]"
